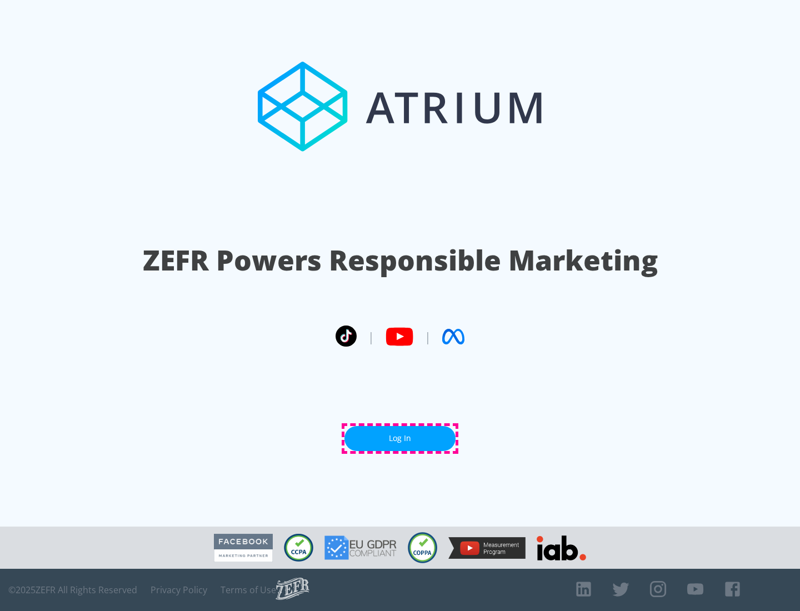
click at [400, 438] on link "Log In" at bounding box center [399, 438] width 111 height 25
